Goal: Task Accomplishment & Management: Use online tool/utility

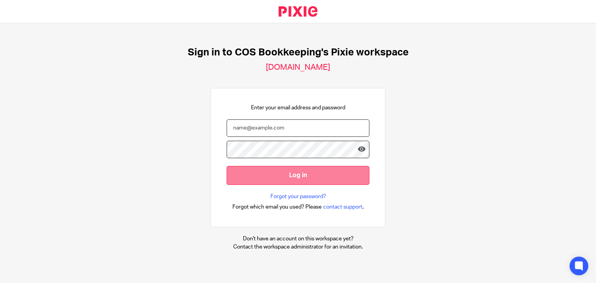
type input "[PERSON_NAME][EMAIL_ADDRESS][PERSON_NAME][DOMAIN_NAME]"
click at [287, 175] on input "Log in" at bounding box center [298, 175] width 143 height 19
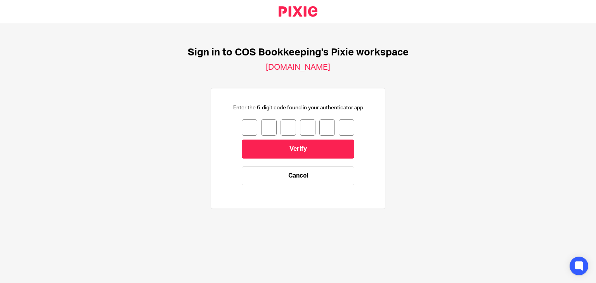
click at [242, 126] on input "number" at bounding box center [250, 127] width 16 height 16
type input "1"
type input "6"
type input "7"
type input "4"
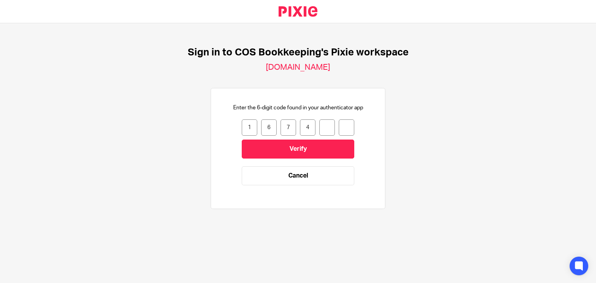
type input "9"
type input "5"
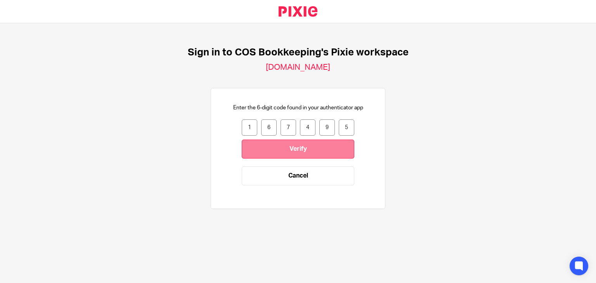
click at [268, 147] on input "Verify" at bounding box center [298, 149] width 112 height 19
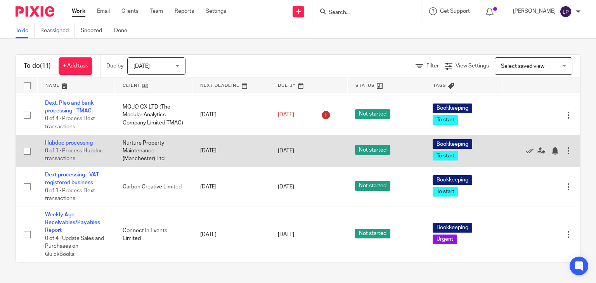
scroll to position [360, 0]
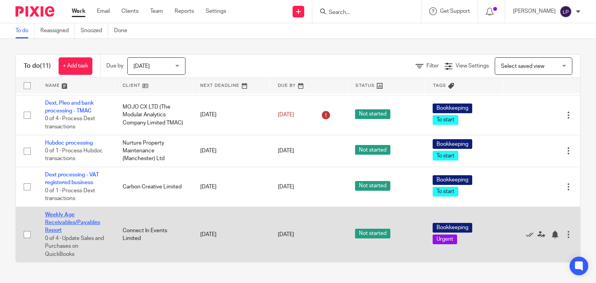
click at [67, 220] on link "Weekly Age Receivables/Payables Report" at bounding box center [72, 222] width 55 height 21
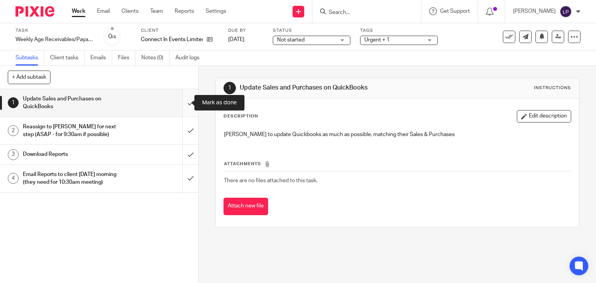
click at [180, 103] on input "submit" at bounding box center [99, 103] width 198 height 28
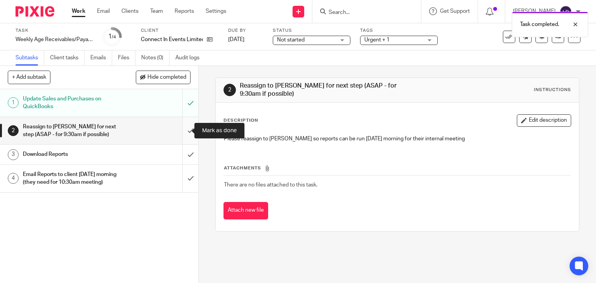
click at [182, 130] on input "submit" at bounding box center [99, 131] width 198 height 28
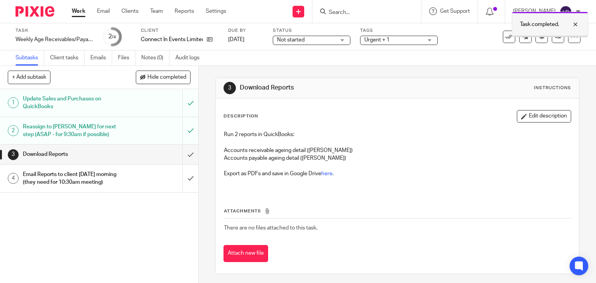
click at [576, 24] on div at bounding box center [569, 24] width 21 height 9
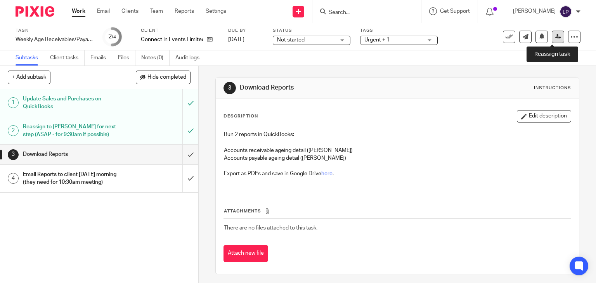
click at [555, 38] on icon at bounding box center [558, 37] width 6 height 6
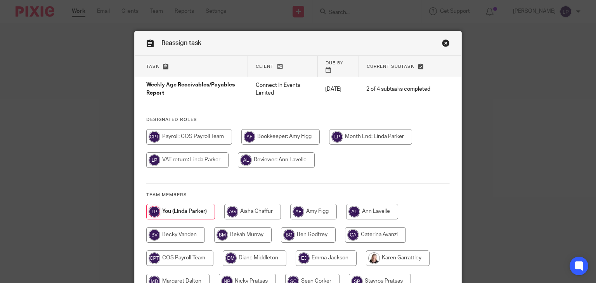
click at [286, 133] on input "radio" at bounding box center [280, 137] width 78 height 16
radio input "true"
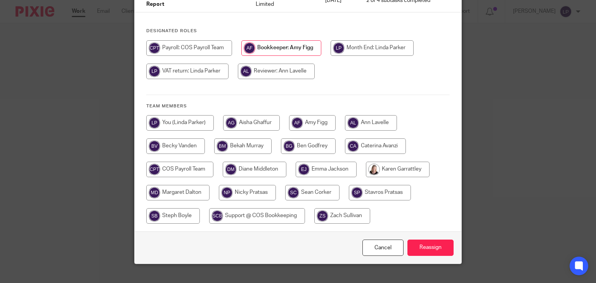
scroll to position [95, 0]
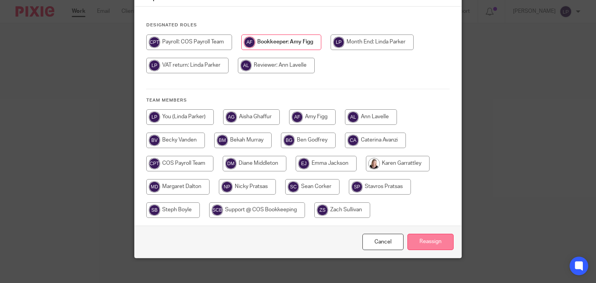
click at [432, 237] on input "Reassign" at bounding box center [430, 242] width 46 height 17
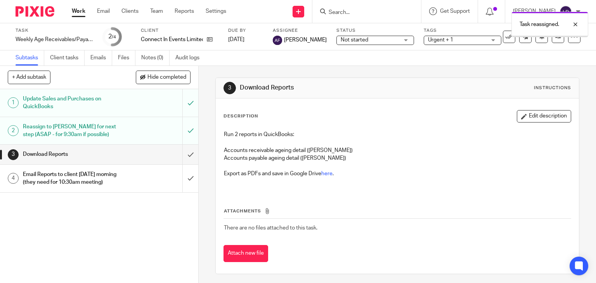
click at [76, 14] on link "Work" at bounding box center [79, 11] width 14 height 8
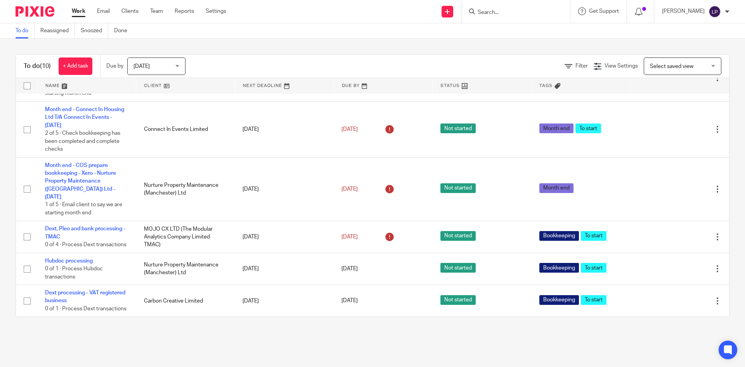
scroll to position [167, 0]
